Goal: Navigation & Orientation: Find specific page/section

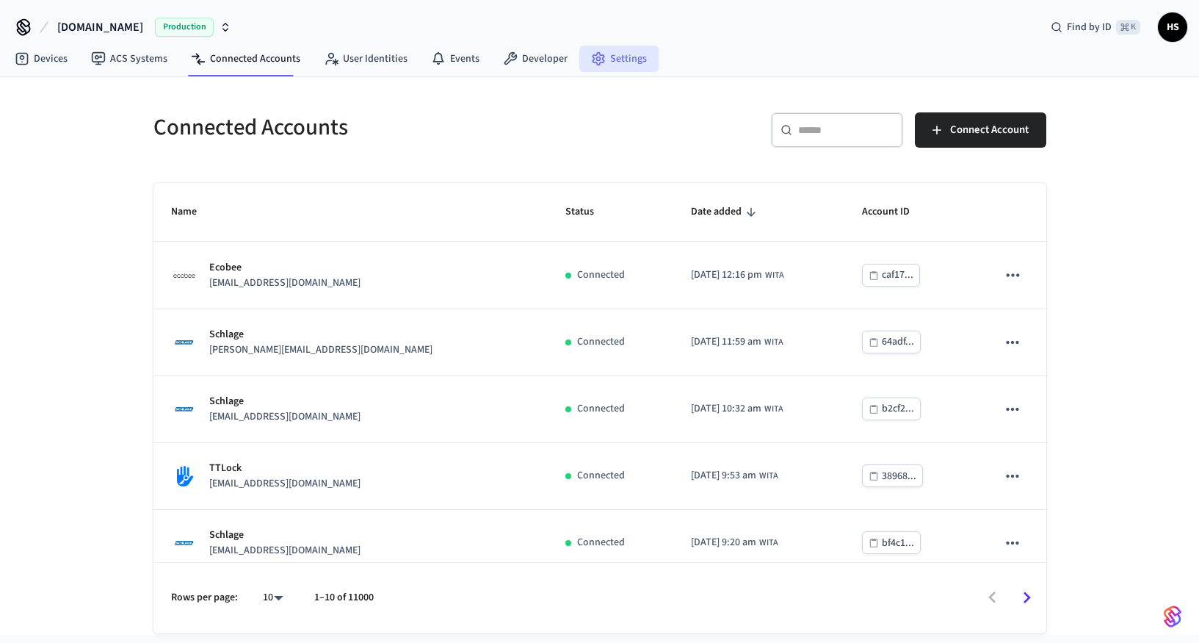
click at [615, 56] on link "Settings" at bounding box center [618, 59] width 79 height 26
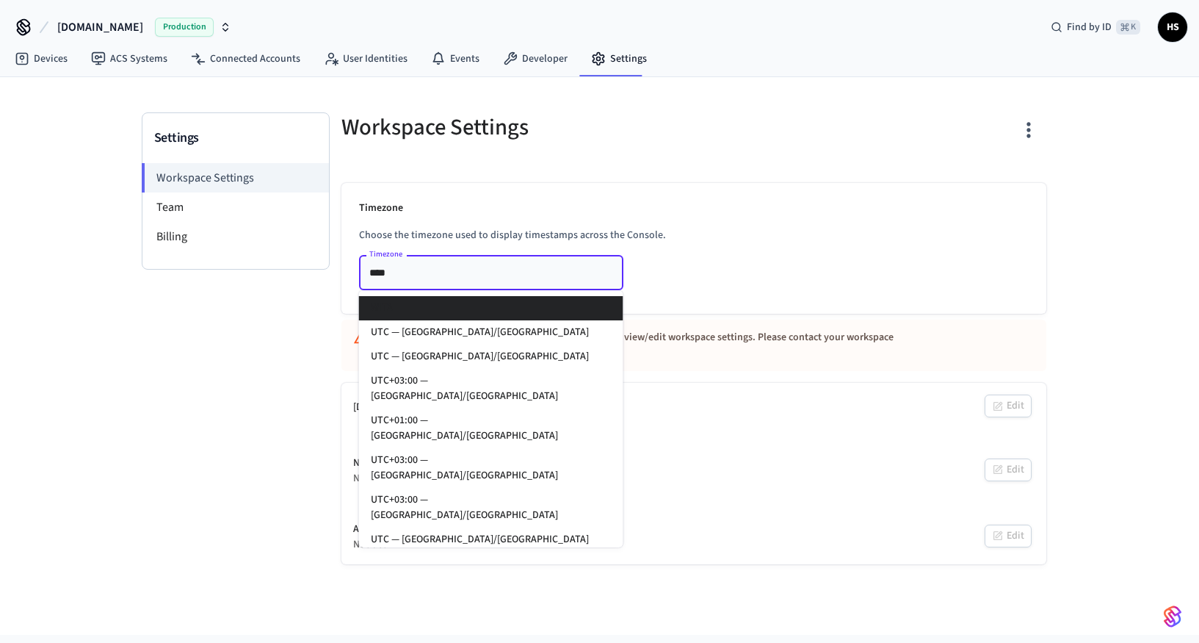
click at [442, 271] on input "****" at bounding box center [470, 272] width 212 height 18
click at [471, 330] on li "UTC — [GEOGRAPHIC_DATA]/[GEOGRAPHIC_DATA]" at bounding box center [491, 332] width 264 height 24
type input "**********"
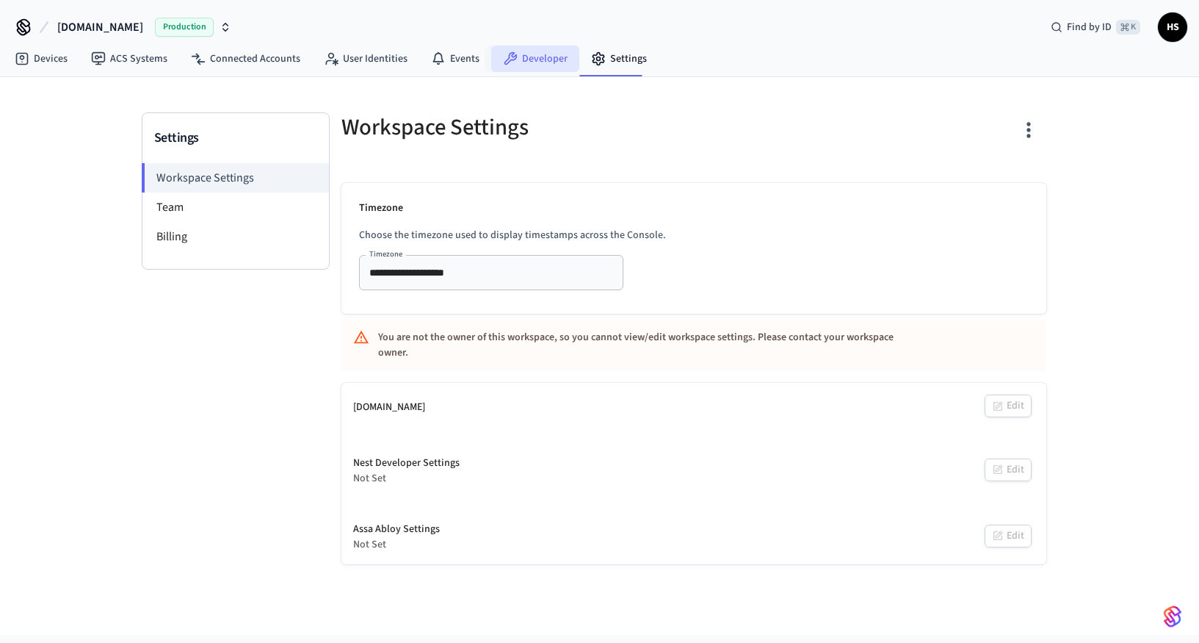
click at [533, 62] on link "Developer" at bounding box center [535, 59] width 88 height 26
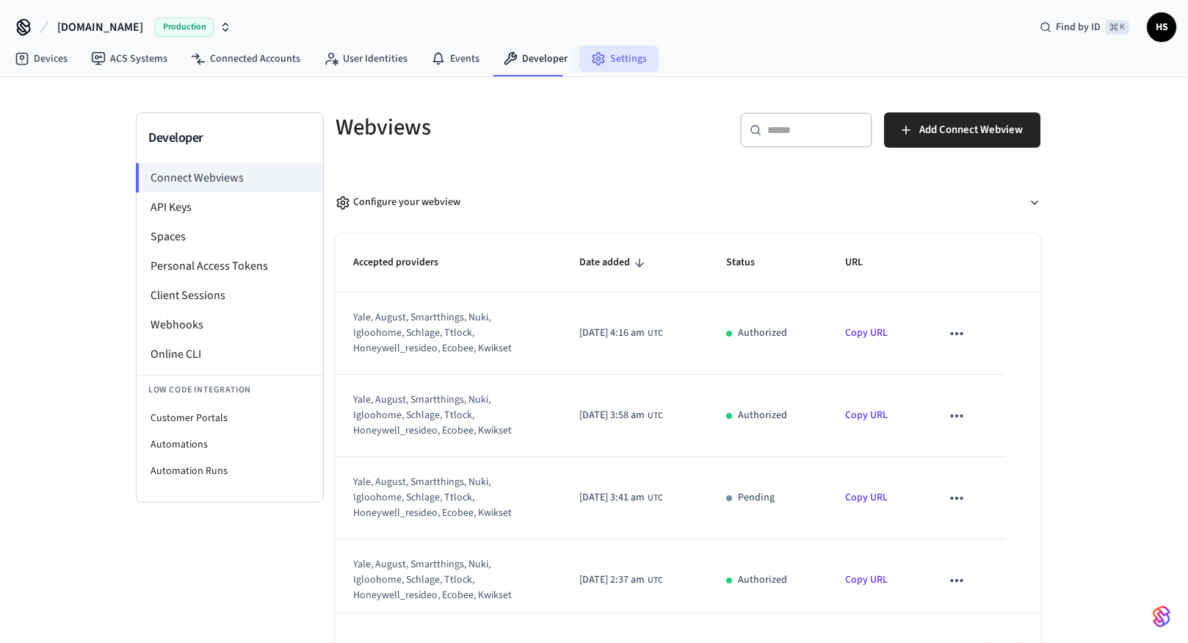
click at [597, 56] on icon at bounding box center [598, 59] width 11 height 12
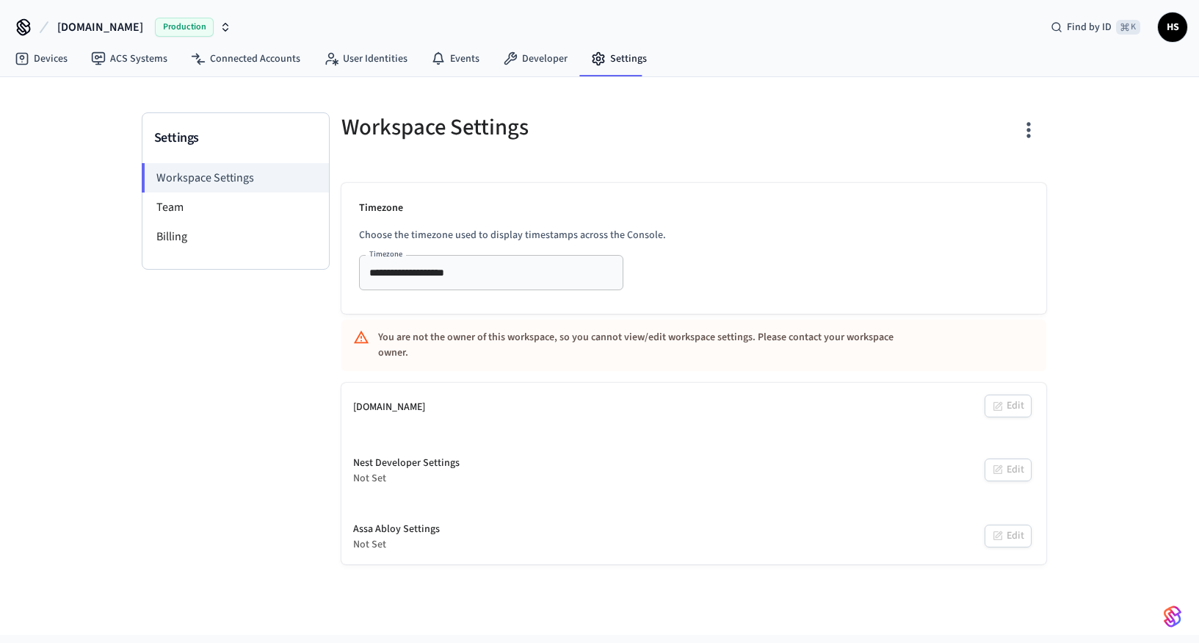
click at [261, 397] on div "Settings Workspace Settings Team Billing" at bounding box center [236, 338] width 188 height 452
click at [270, 204] on li "Team" at bounding box center [235, 206] width 187 height 29
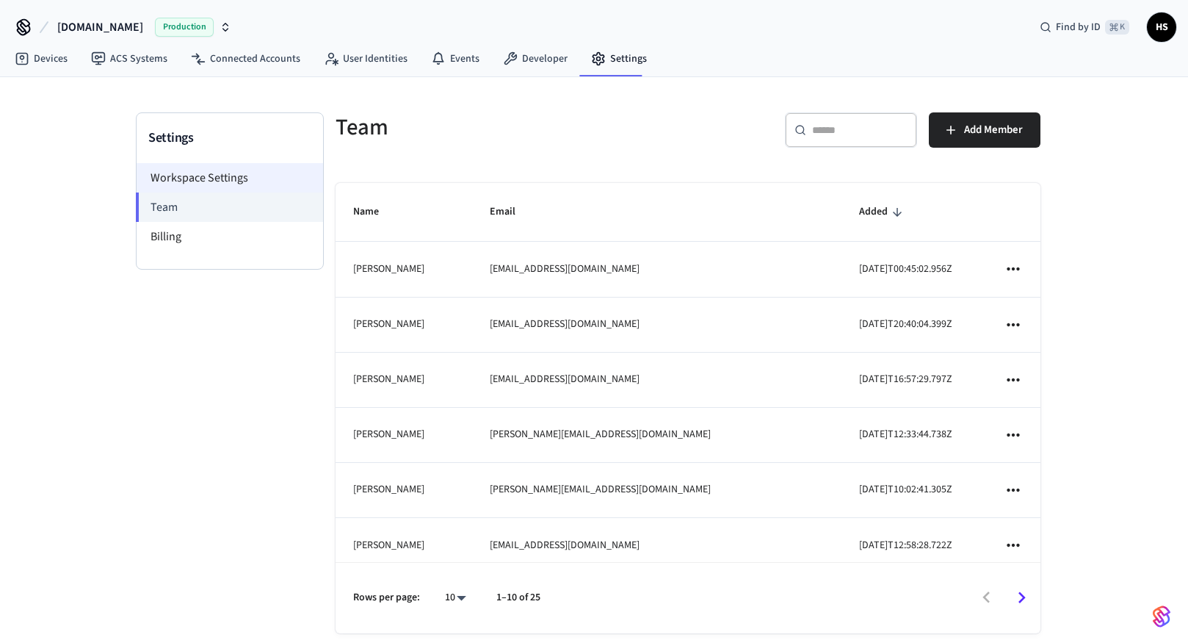
click at [267, 173] on li "Workspace Settings" at bounding box center [230, 177] width 187 height 29
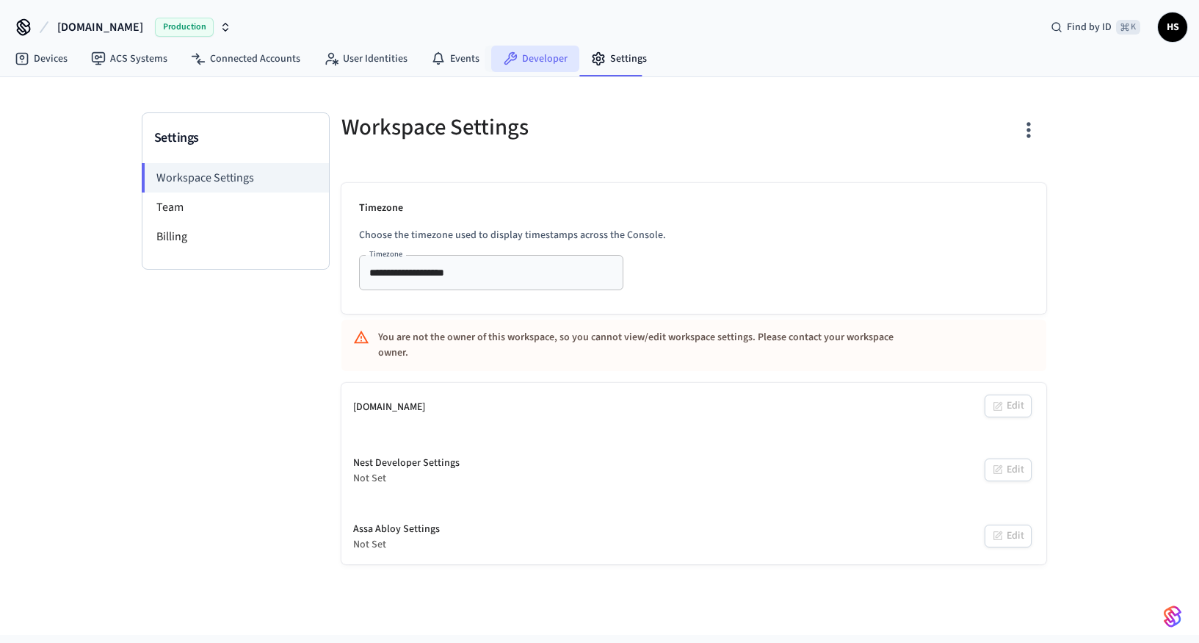
click at [530, 57] on link "Developer" at bounding box center [535, 59] width 88 height 26
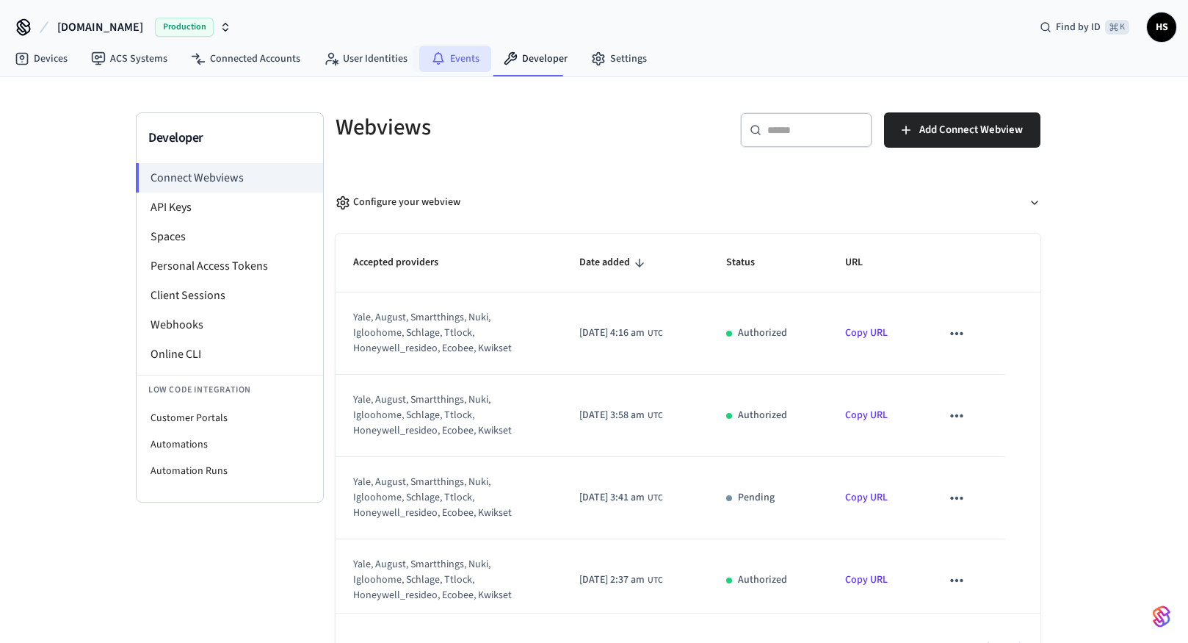
click at [438, 61] on icon at bounding box center [438, 58] width 15 height 15
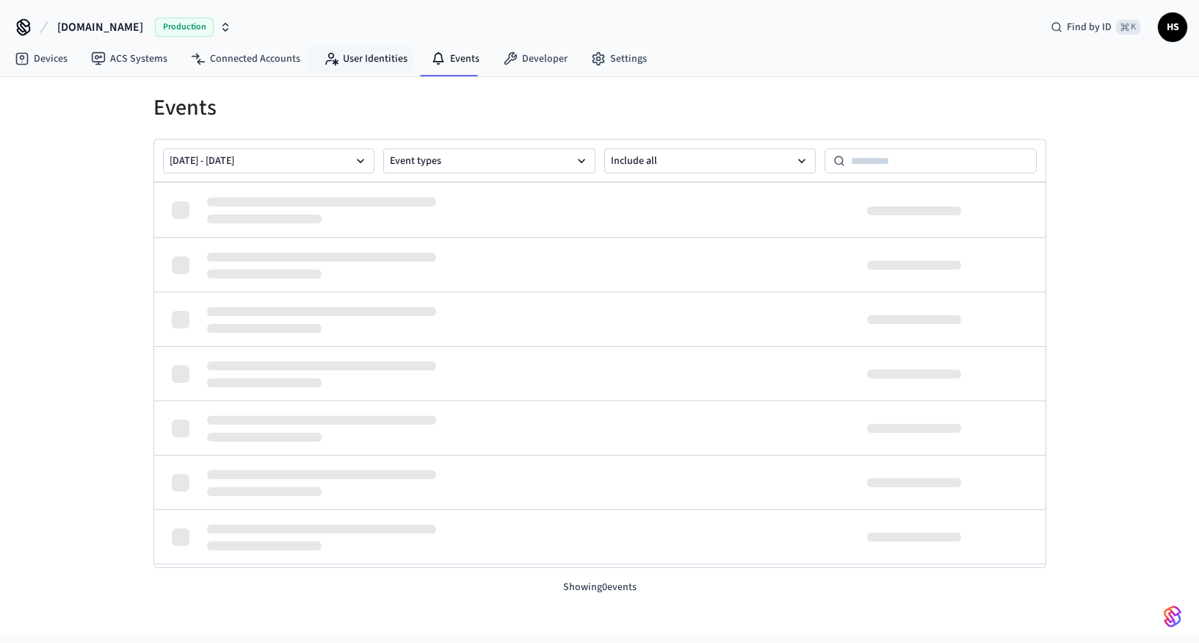
click at [356, 62] on link "User Identities" at bounding box center [365, 59] width 107 height 26
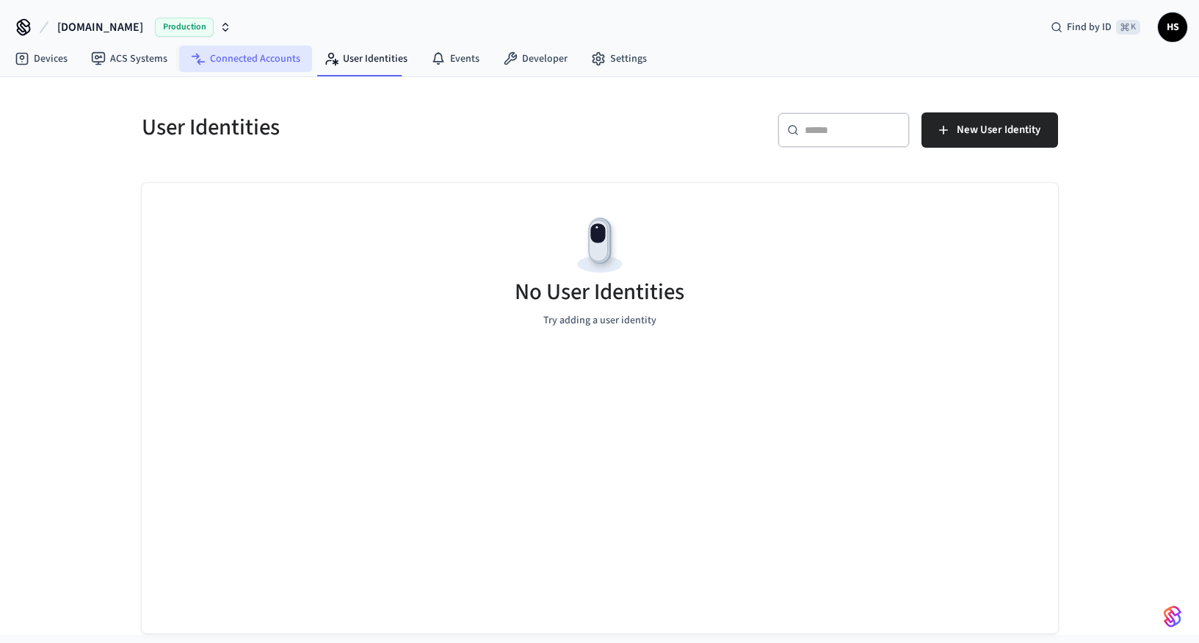
click at [236, 58] on link "Connected Accounts" at bounding box center [245, 59] width 133 height 26
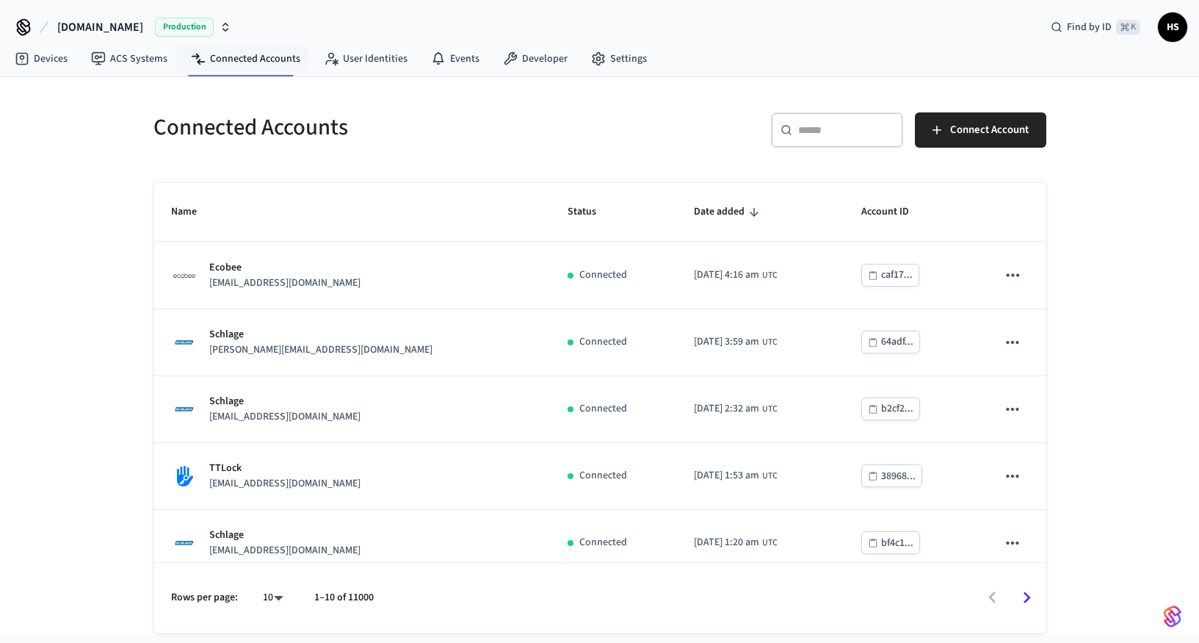
click at [1171, 26] on span "HS" at bounding box center [1173, 27] width 26 height 26
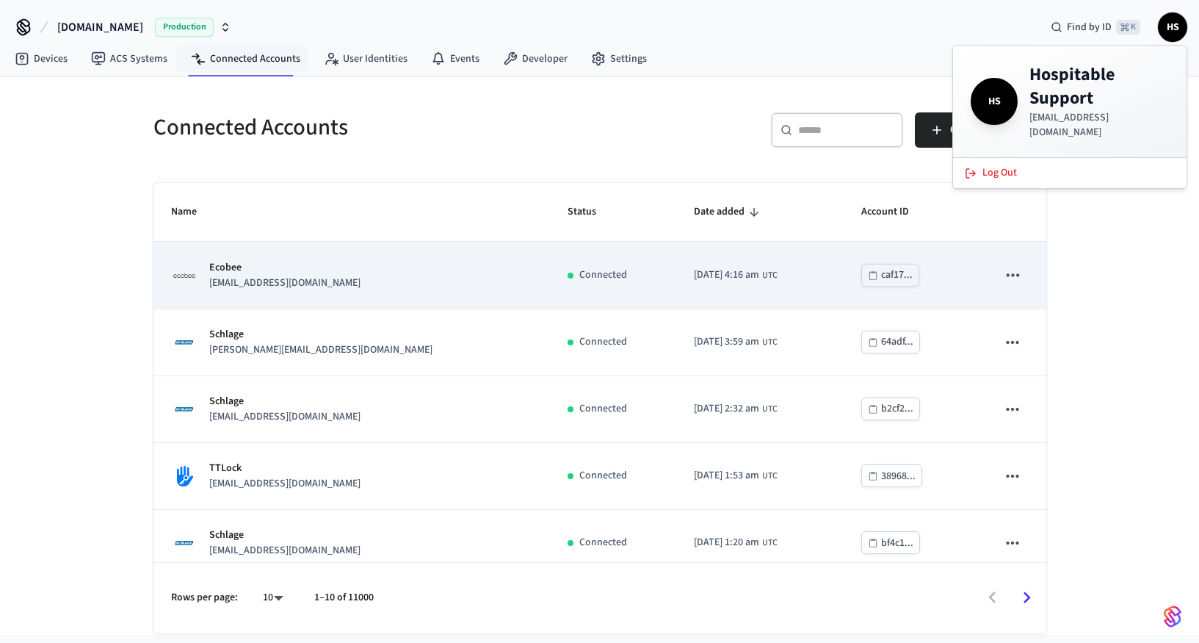
click at [244, 282] on p "[EMAIL_ADDRESS][DOMAIN_NAME]" at bounding box center [284, 282] width 151 height 15
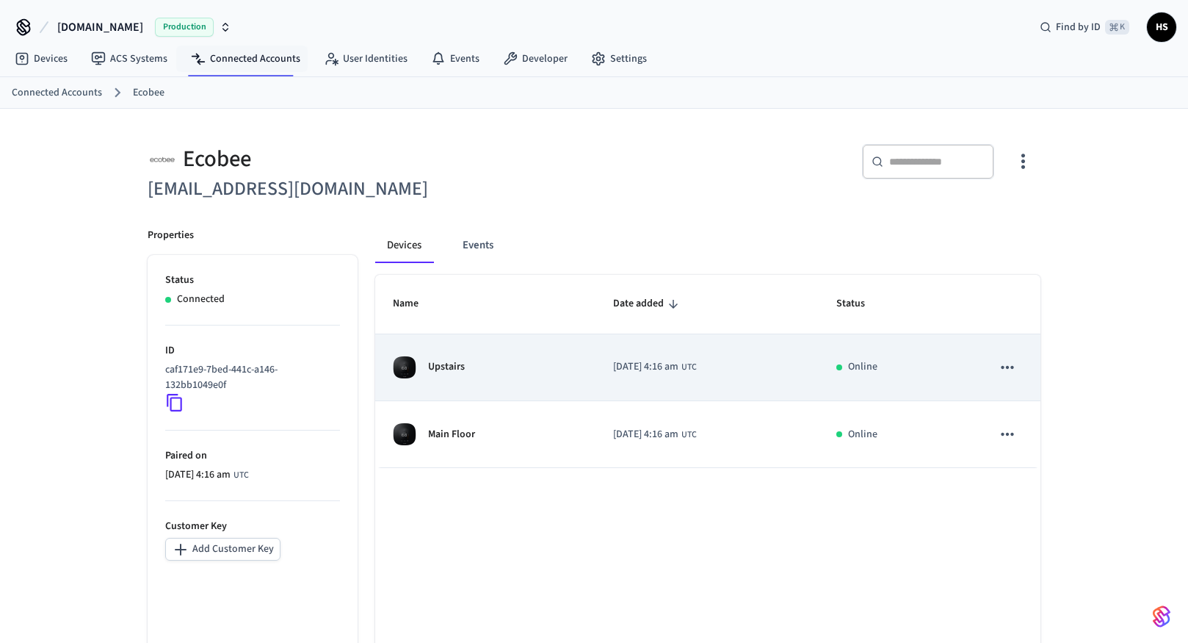
click at [493, 360] on div "Upstairs" at bounding box center [485, 366] width 185 height 23
